Goal: Task Accomplishment & Management: Manage account settings

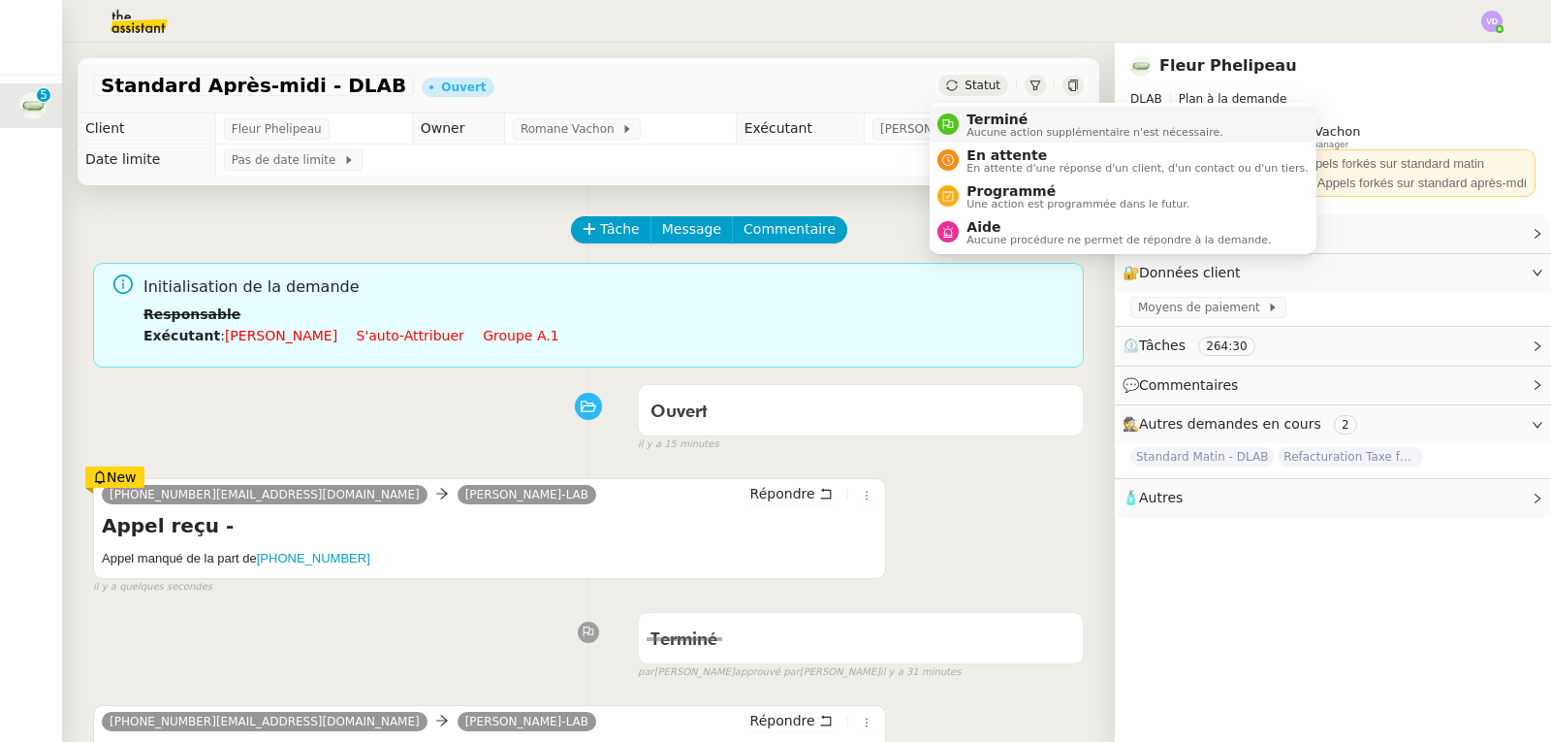
click at [964, 112] on div "Terminé Aucune action supplémentaire n'est nécessaire." at bounding box center [1091, 124] width 264 height 26
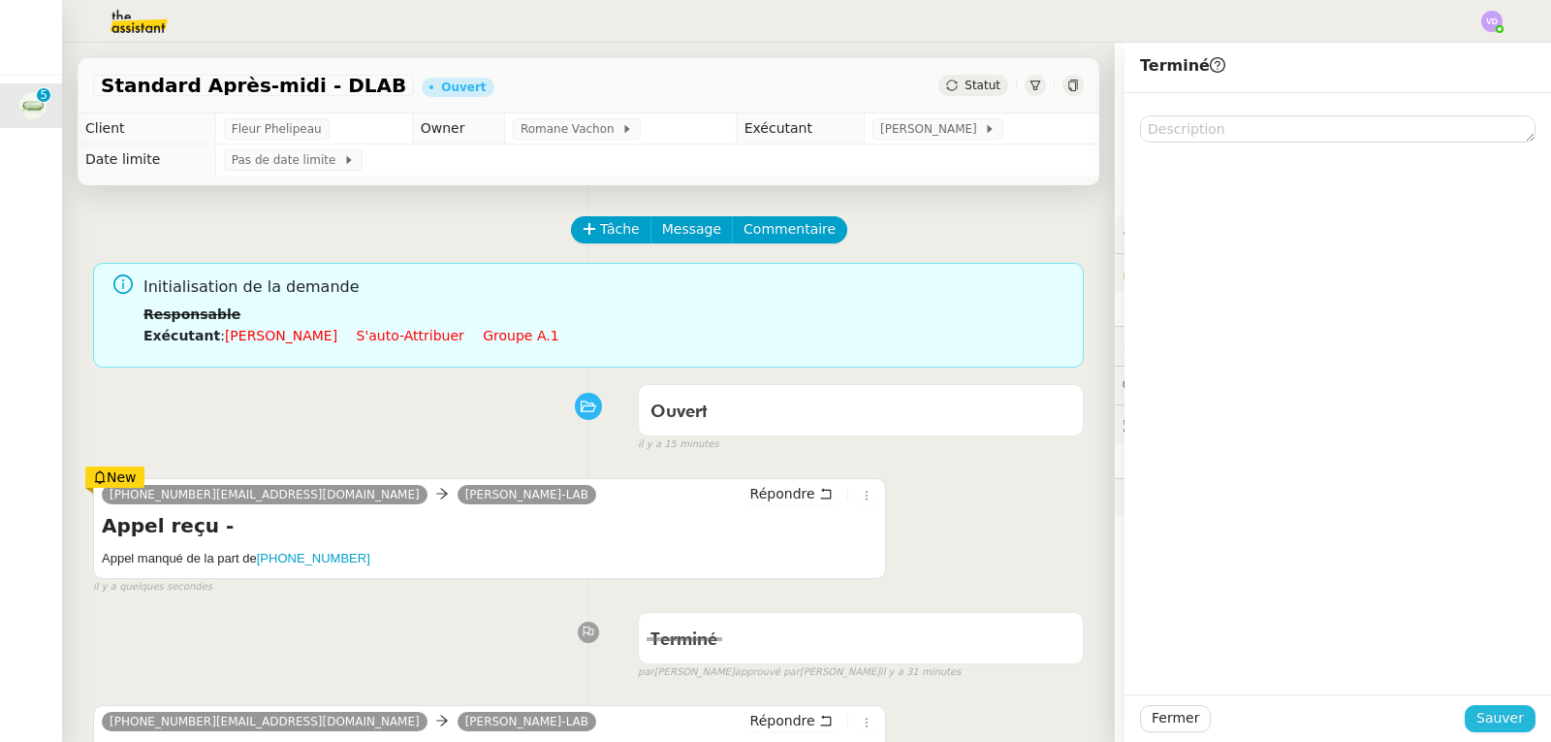
click at [1492, 719] on span "Sauver" at bounding box center [1499, 718] width 47 height 22
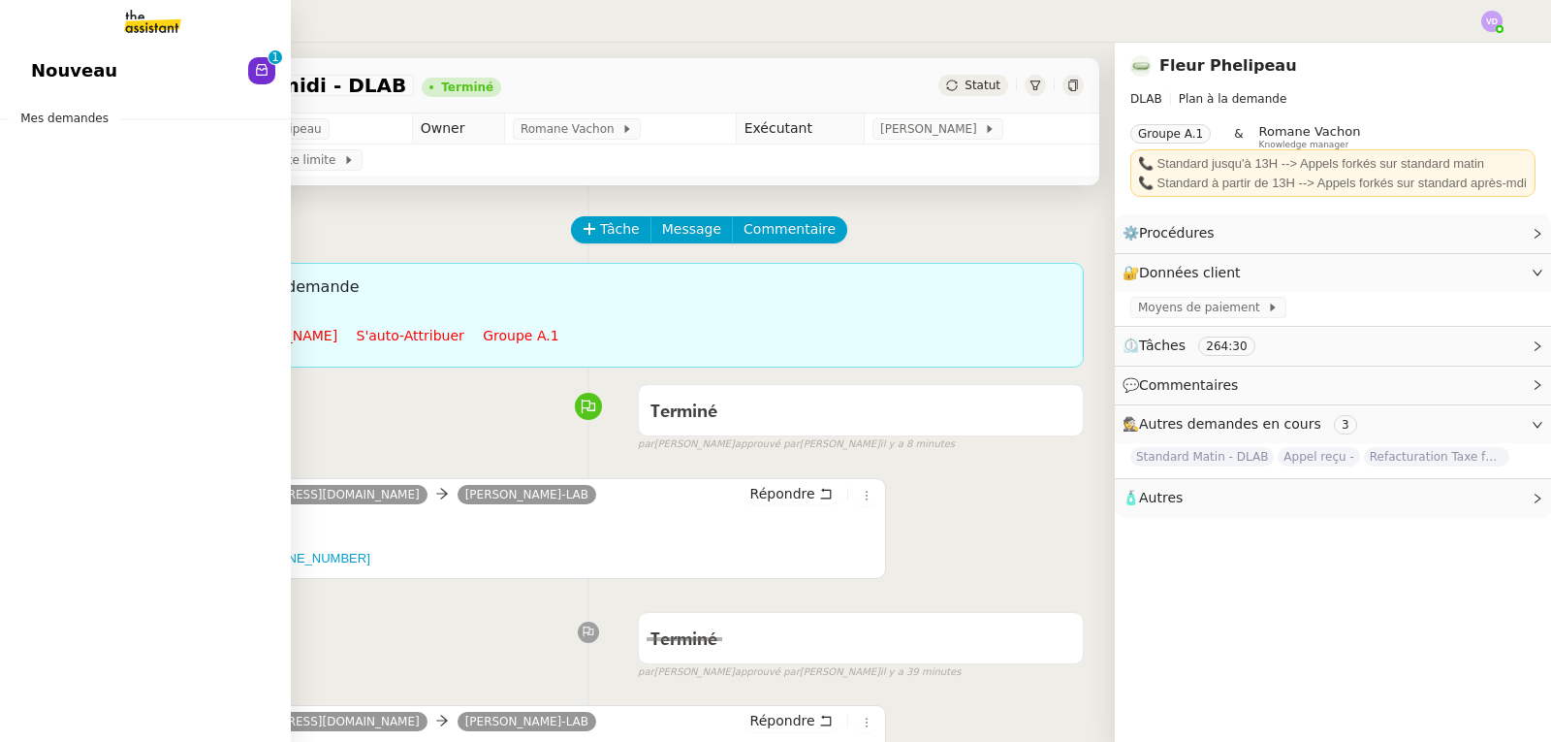
drag, startPoint x: 41, startPoint y: 62, endPoint x: 465, endPoint y: 167, distance: 437.3
click at [41, 62] on span "Nouveau" at bounding box center [74, 70] width 86 height 29
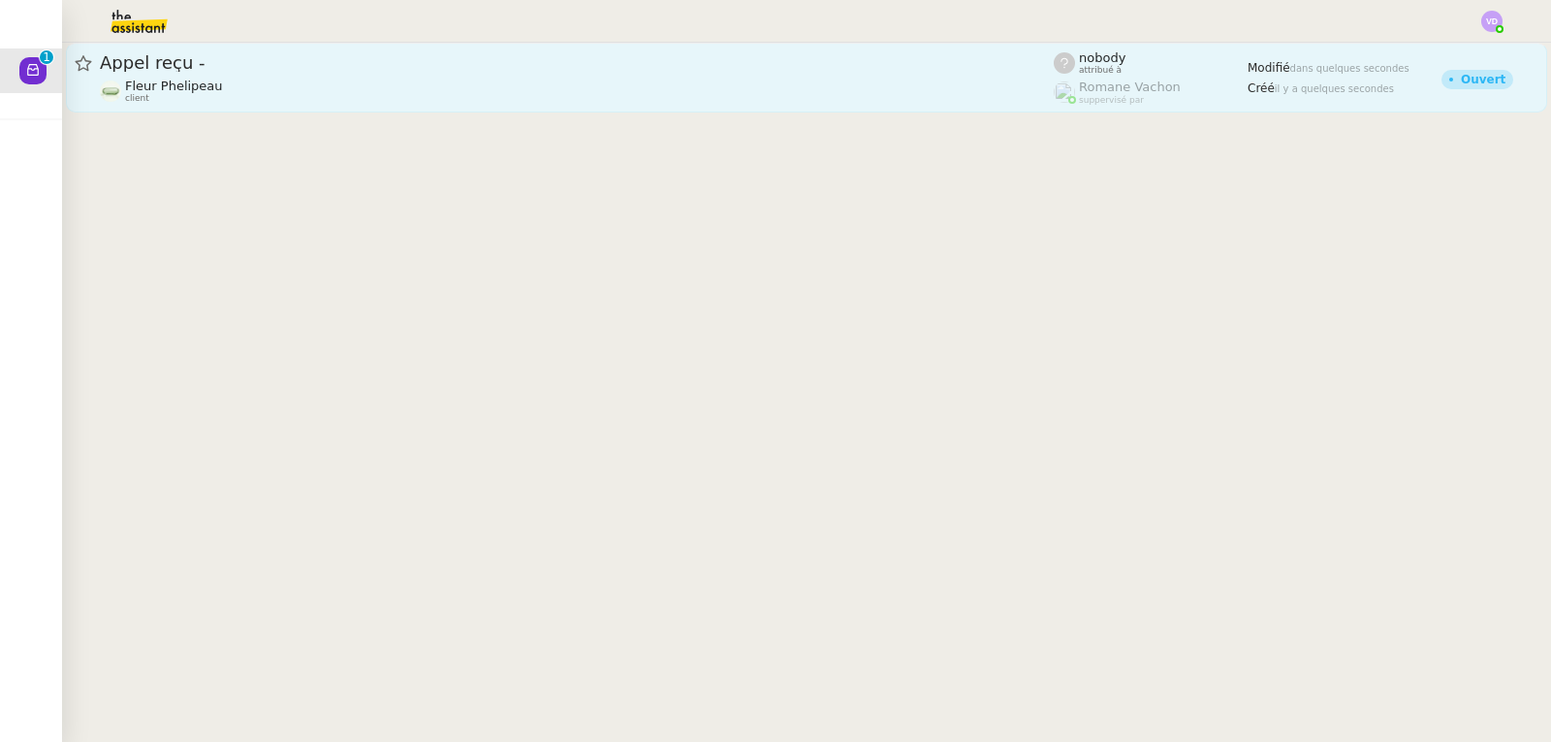
click at [350, 80] on div "Fleur Phelipeau client" at bounding box center [577, 91] width 954 height 25
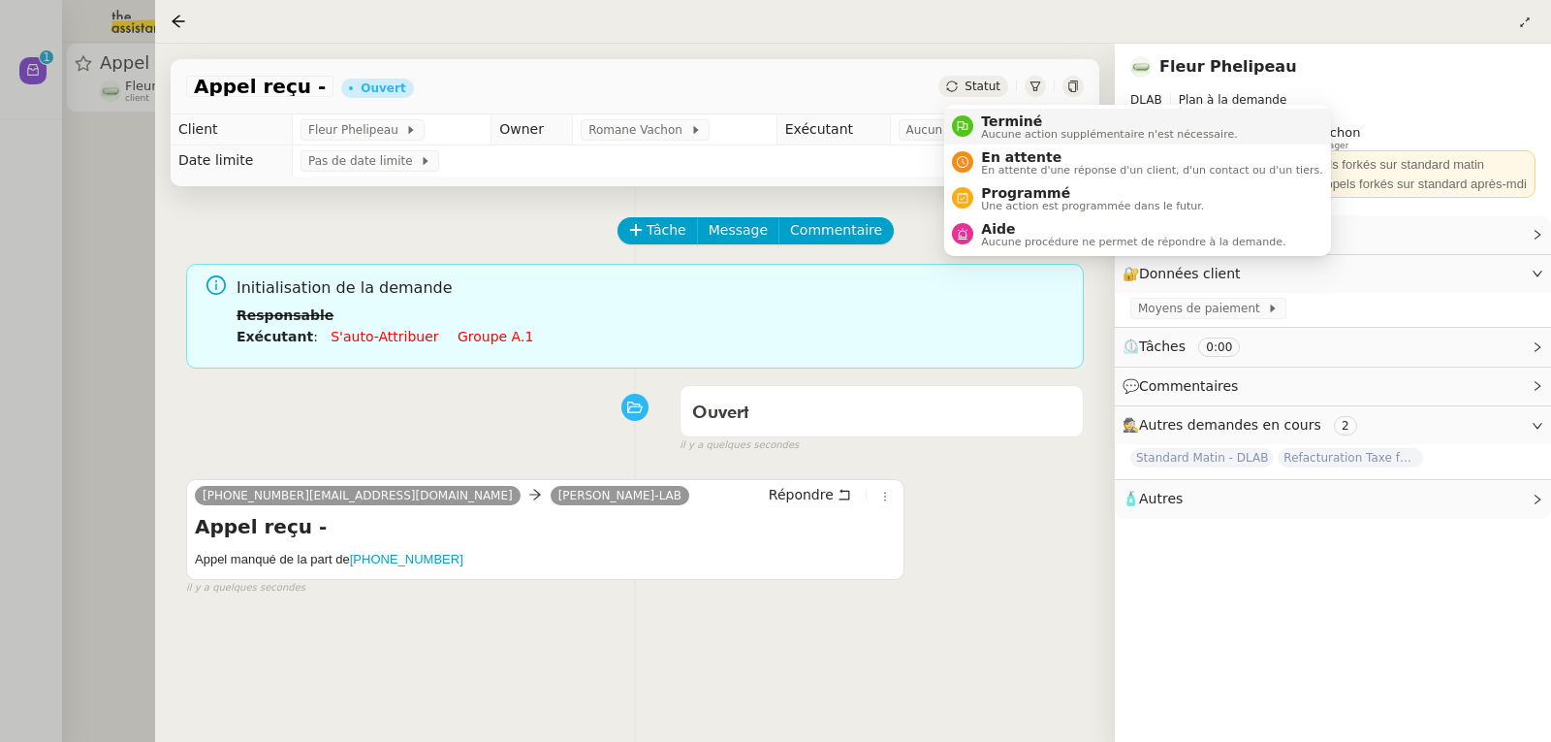
click at [993, 121] on span "Terminé" at bounding box center [1109, 121] width 256 height 16
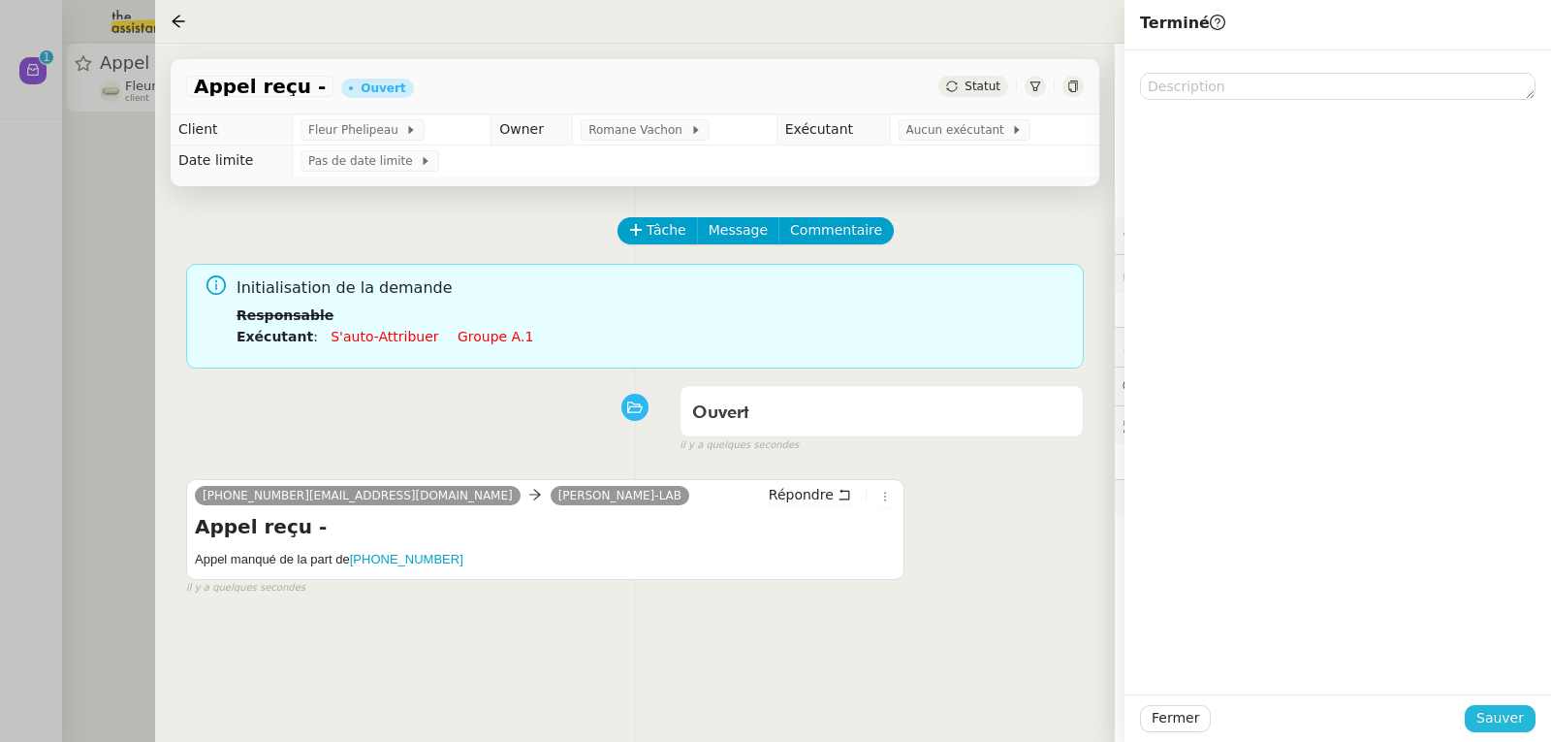
drag, startPoint x: 1487, startPoint y: 708, endPoint x: 1475, endPoint y: 707, distance: 11.7
click at [1487, 707] on span "Sauver" at bounding box center [1499, 718] width 47 height 22
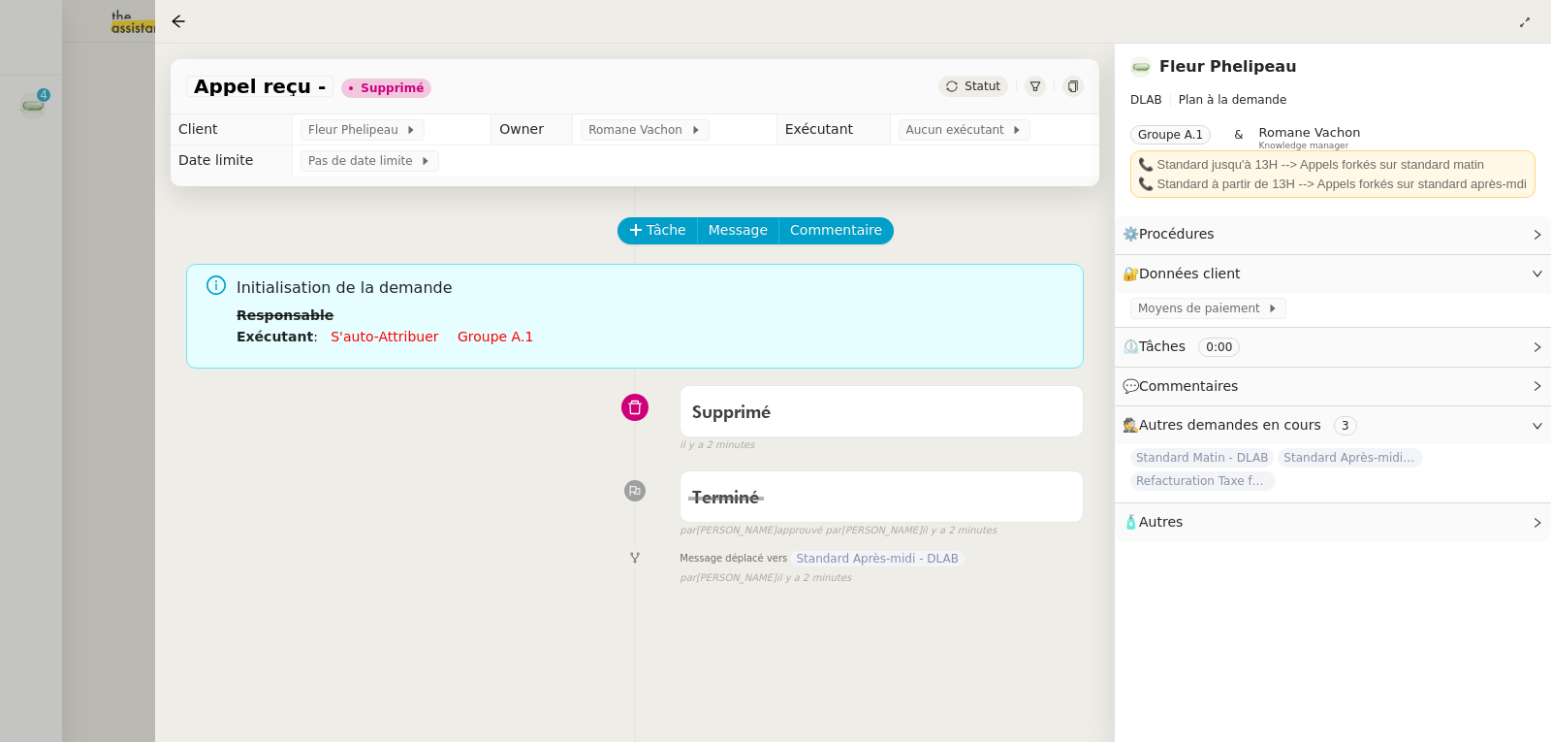
click at [129, 199] on div at bounding box center [775, 371] width 1551 height 742
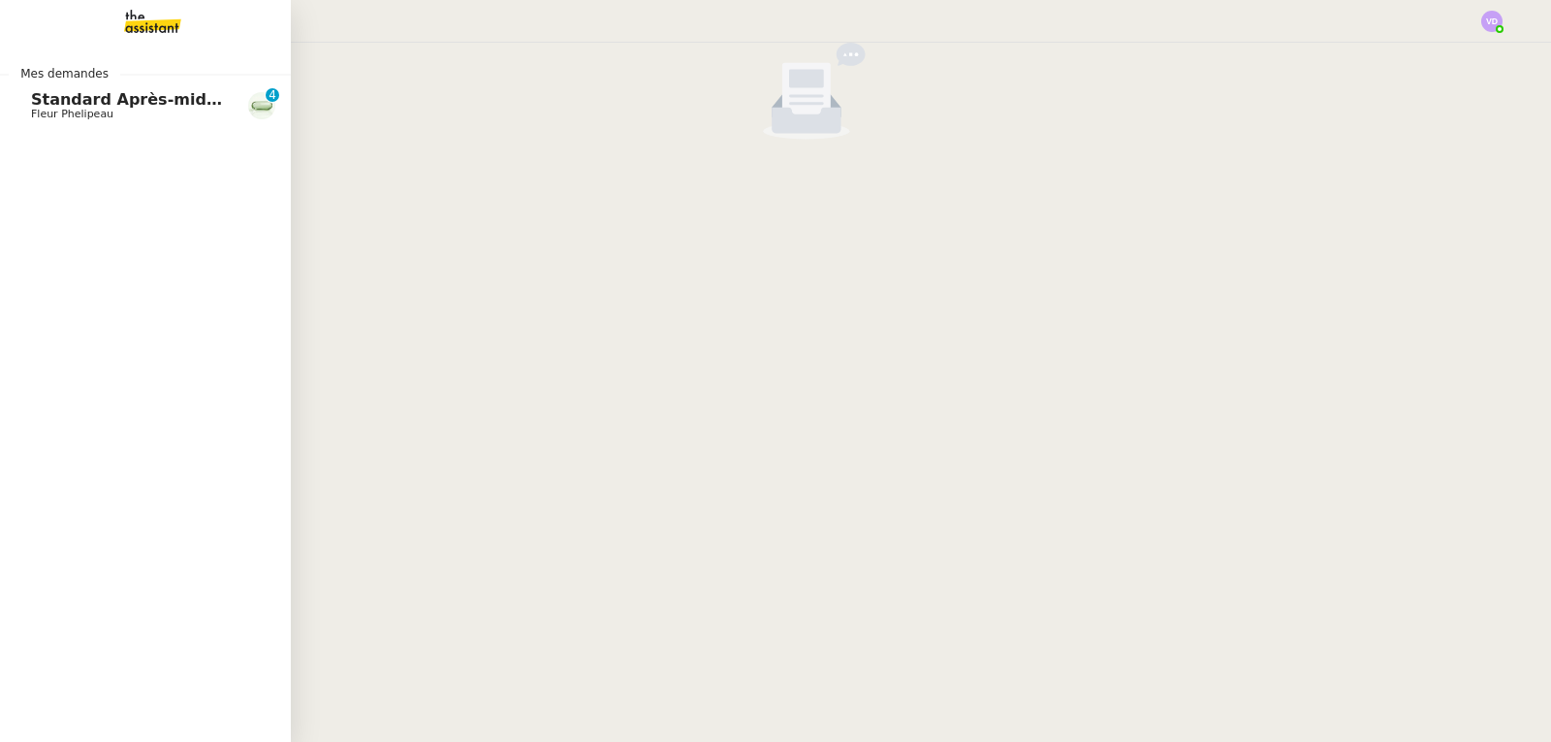
click at [59, 108] on span "Fleur Phelipeau" at bounding box center [72, 114] width 82 height 13
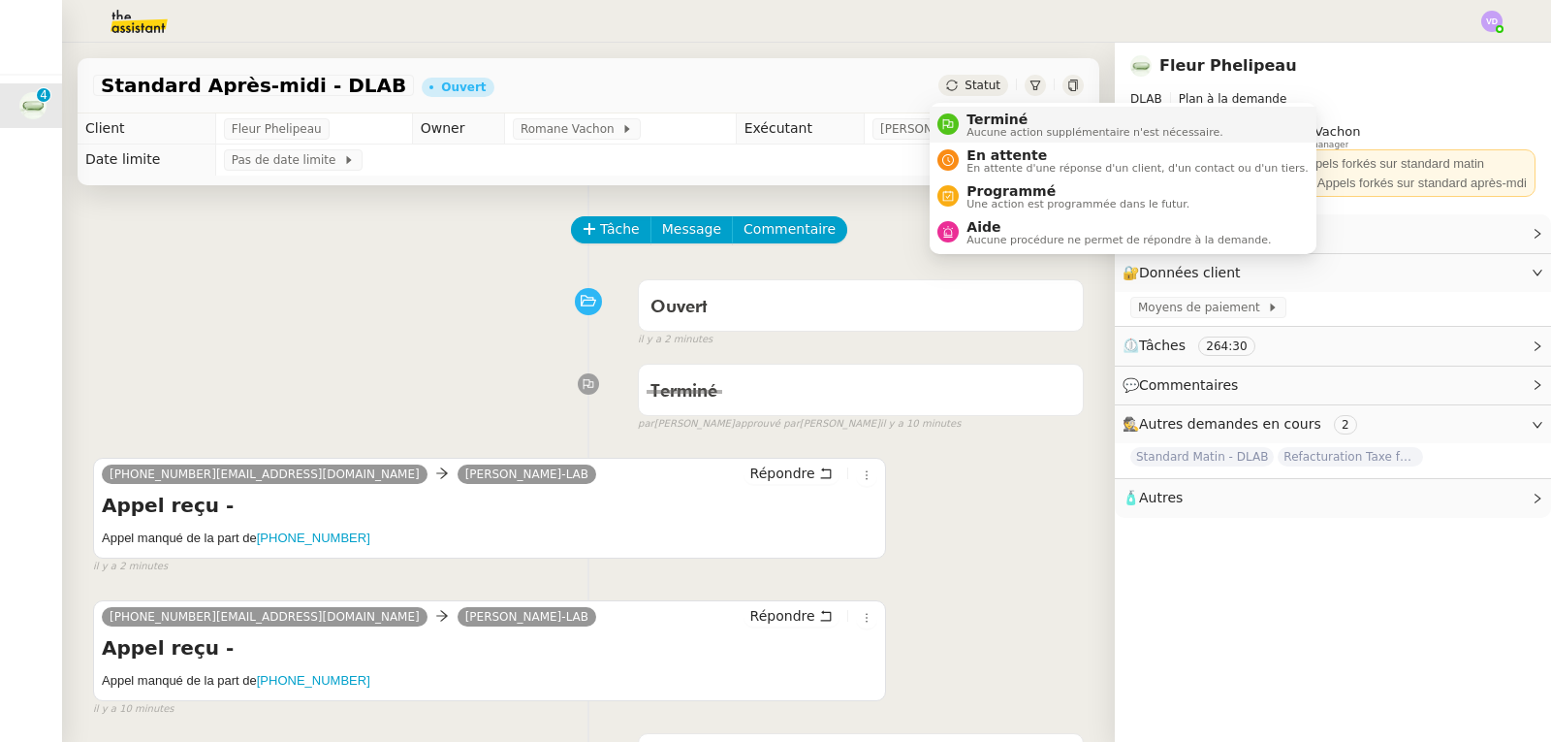
click at [982, 127] on span "Aucune action supplémentaire n'est nécessaire." at bounding box center [1094, 132] width 256 height 11
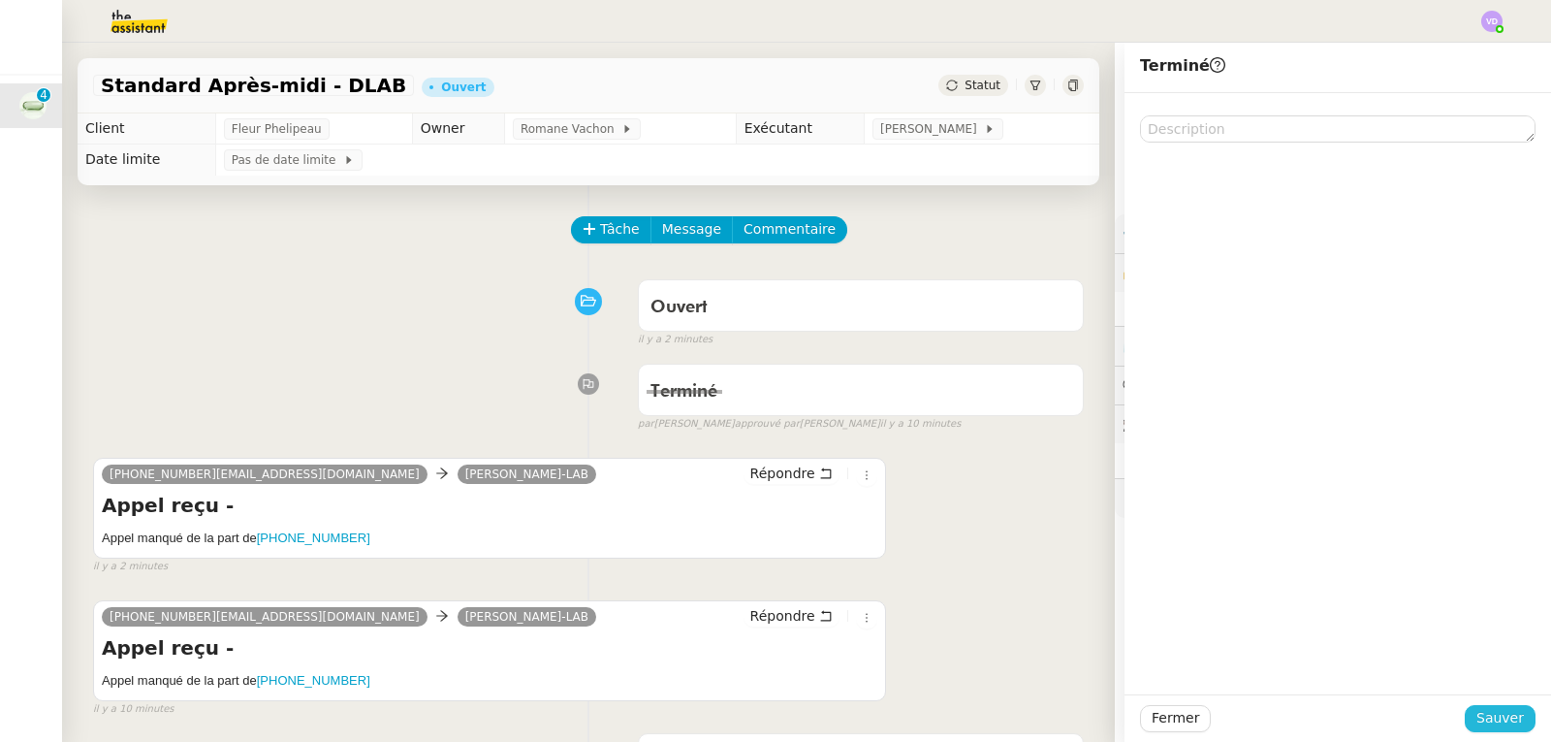
click at [1500, 713] on span "Sauver" at bounding box center [1499, 718] width 47 height 22
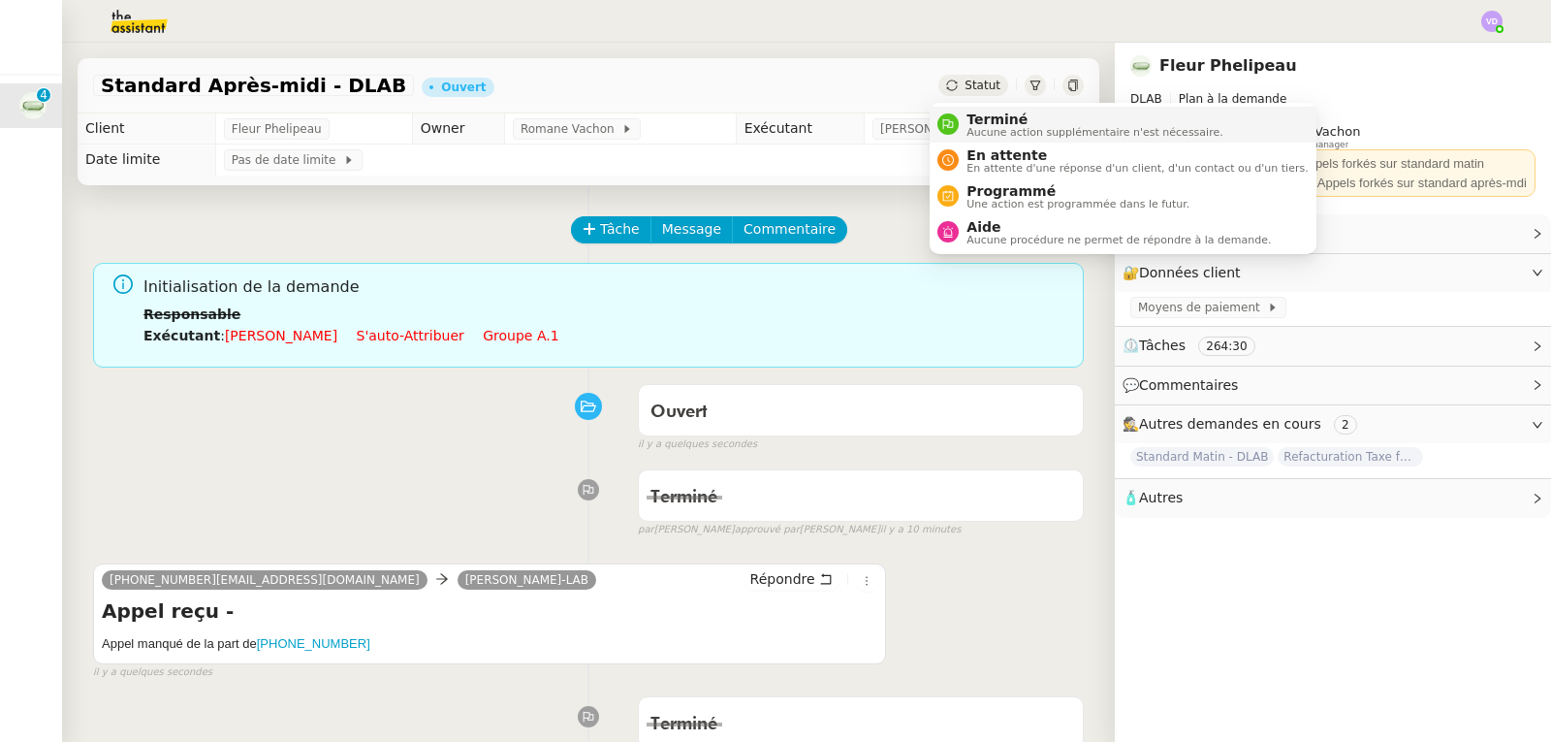
click at [971, 116] on span "Terminé" at bounding box center [1094, 119] width 256 height 16
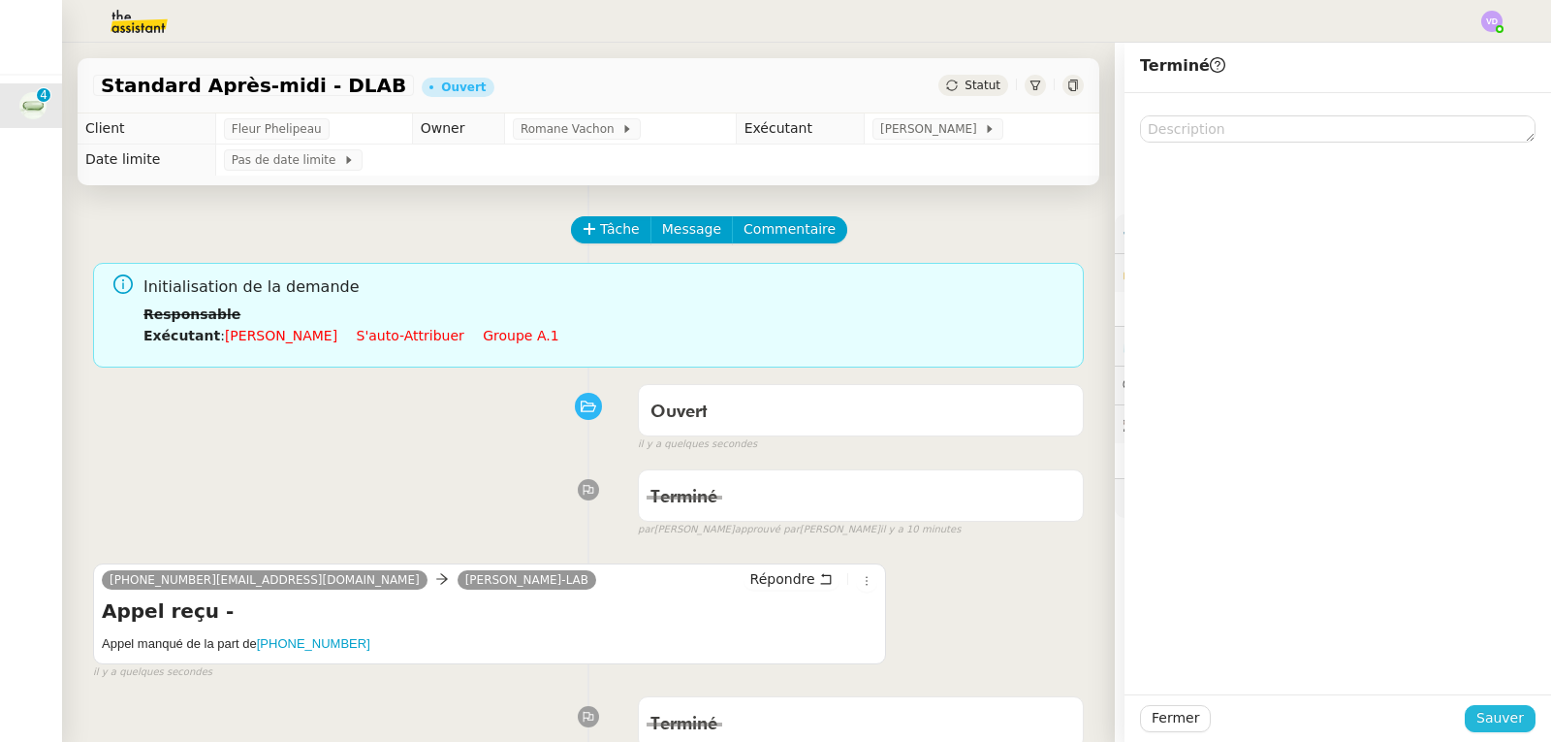
click at [1512, 723] on button "Sauver" at bounding box center [1500, 718] width 71 height 27
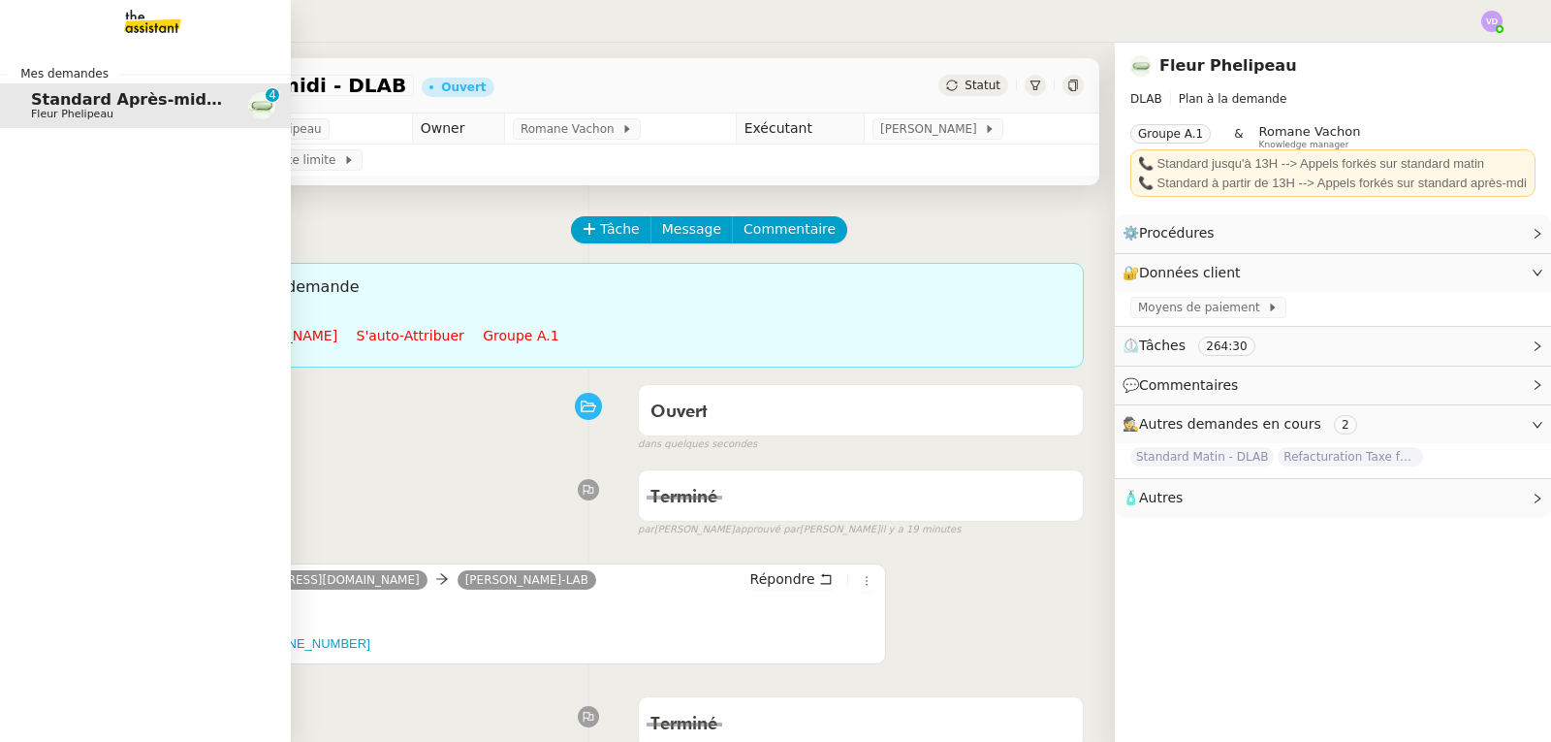
click at [101, 106] on span "Standard Après-midi - DLAB" at bounding box center [153, 99] width 244 height 18
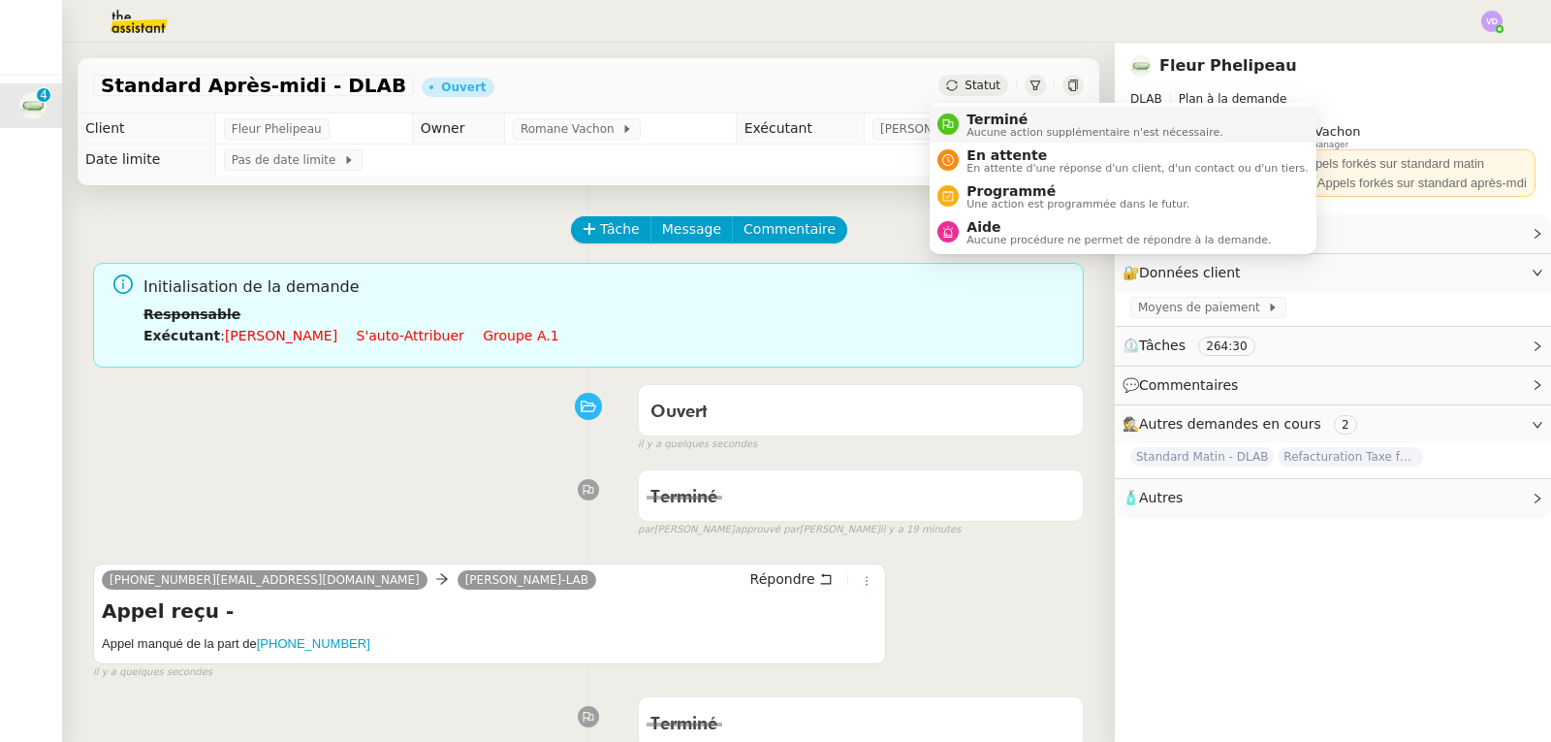
click at [980, 117] on span "Terminé" at bounding box center [1094, 119] width 256 height 16
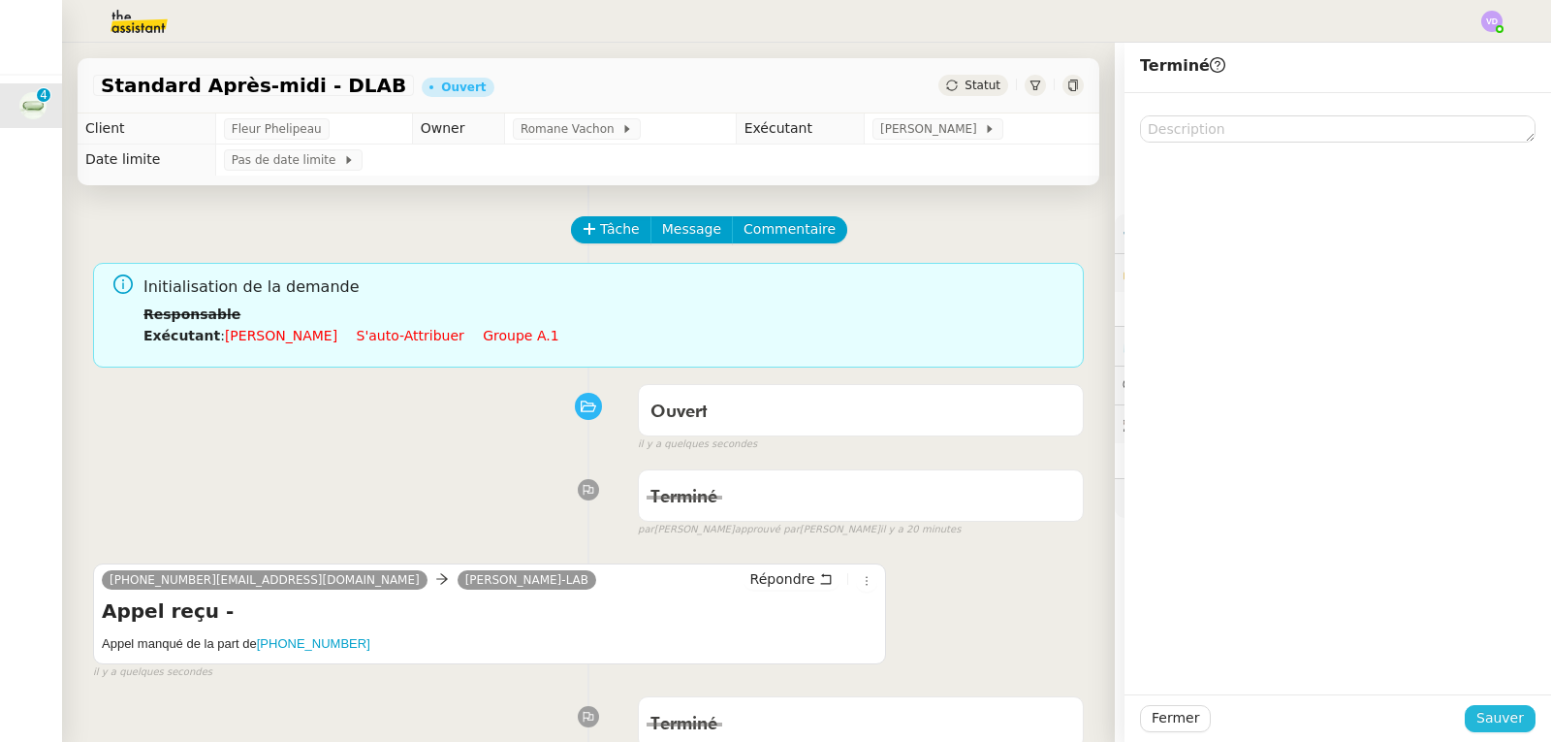
click at [1478, 717] on span "Sauver" at bounding box center [1499, 718] width 47 height 22
